Goal: Transaction & Acquisition: Download file/media

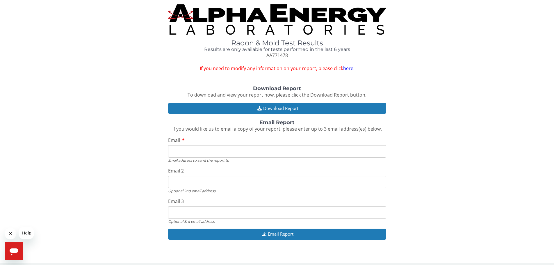
click at [202, 148] on input "Email" at bounding box center [277, 151] width 218 height 12
type input "tlafond831@gmail.com"
drag, startPoint x: 242, startPoint y: 181, endPoint x: 124, endPoint y: 181, distance: 118.0
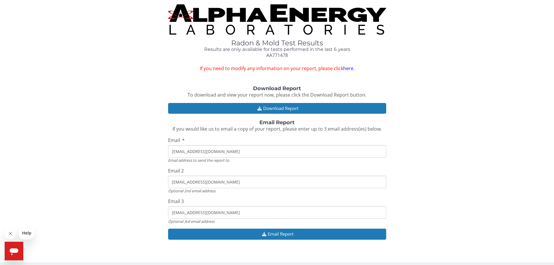
click at [124, 181] on div "Download Report To download and view your report now, please click the Download…" at bounding box center [276, 166] width 545 height 160
drag, startPoint x: 234, startPoint y: 215, endPoint x: 160, endPoint y: 166, distance: 88.4
click at [137, 201] on div "Download Report To download and view your report now, please click the Download…" at bounding box center [276, 166] width 545 height 160
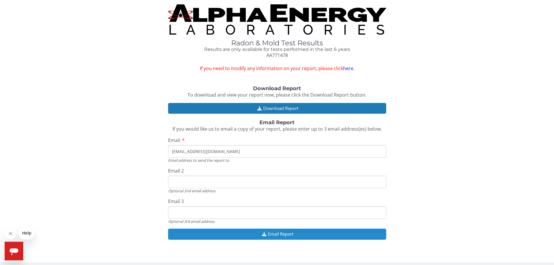
click at [277, 233] on button "Email Report" at bounding box center [277, 233] width 218 height 11
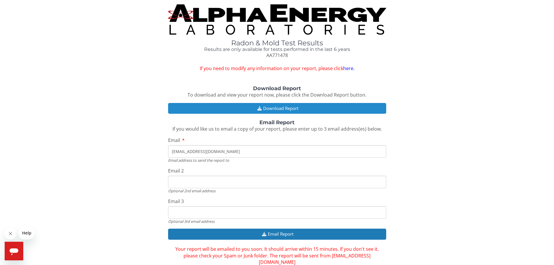
click at [280, 109] on button "Download Report" at bounding box center [277, 108] width 218 height 11
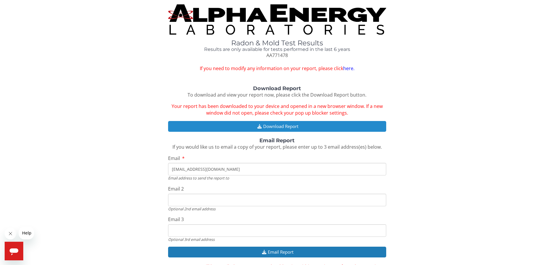
click at [287, 130] on button "Download Report" at bounding box center [277, 126] width 218 height 11
